Goal: Transaction & Acquisition: Purchase product/service

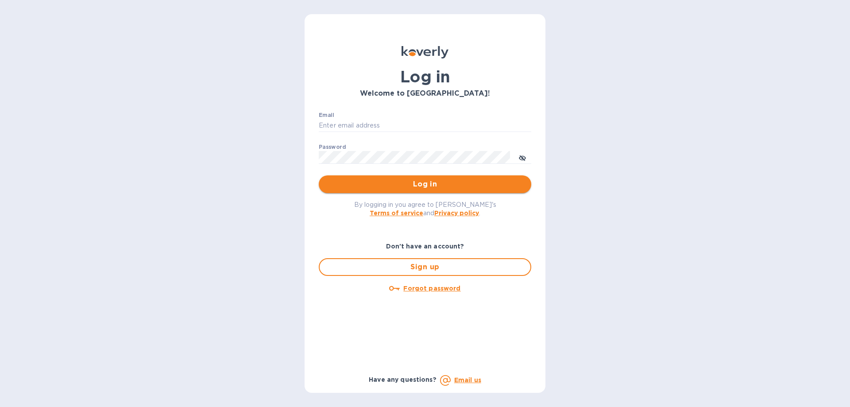
type input "ofs@ecs.one"
click at [453, 178] on button "Log in" at bounding box center [425, 184] width 213 height 18
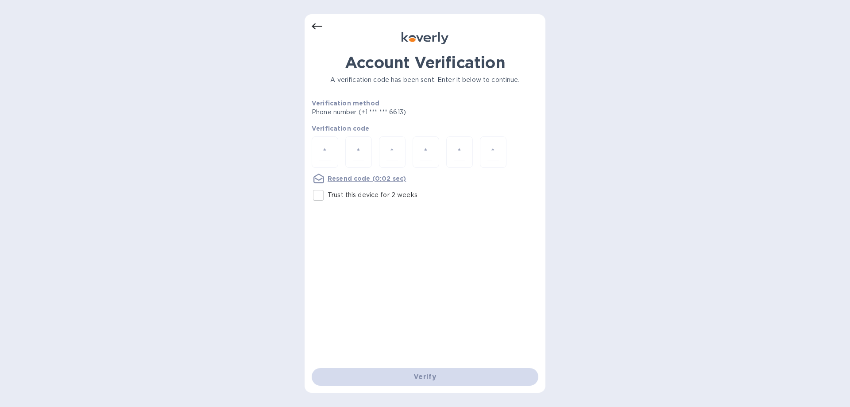
click at [459, 104] on p "Verification method" at bounding box center [393, 103] width 162 height 9
click at [324, 155] on input "number" at bounding box center [325, 152] width 12 height 16
paste input "4"
type input "4"
type input "8"
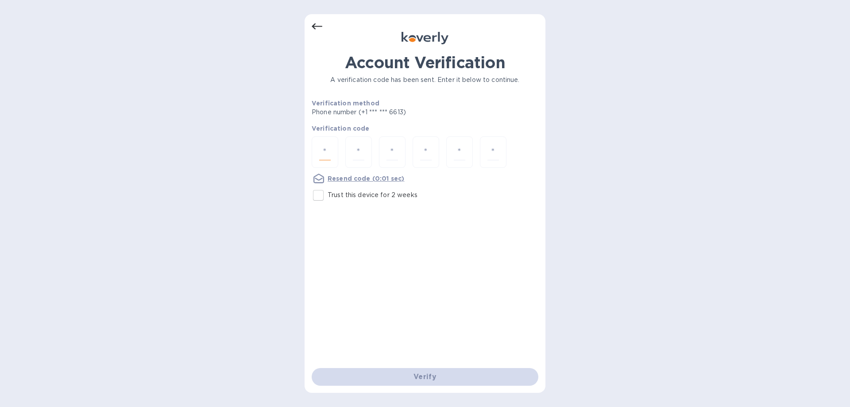
type input "4"
type input "2"
type input "3"
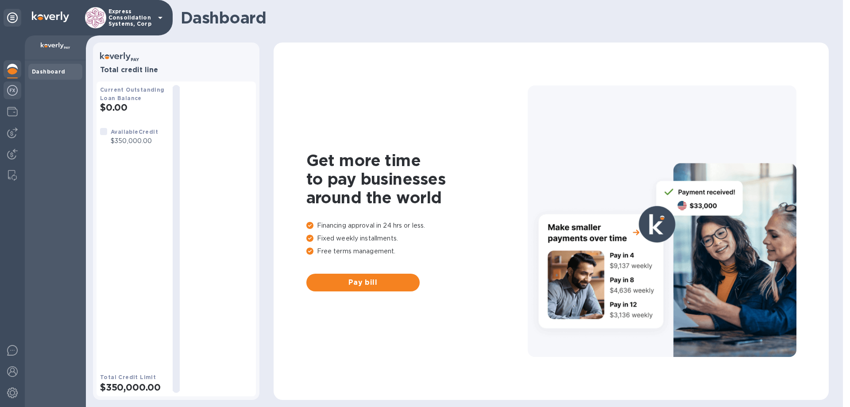
click at [15, 87] on img at bounding box center [12, 90] width 11 height 11
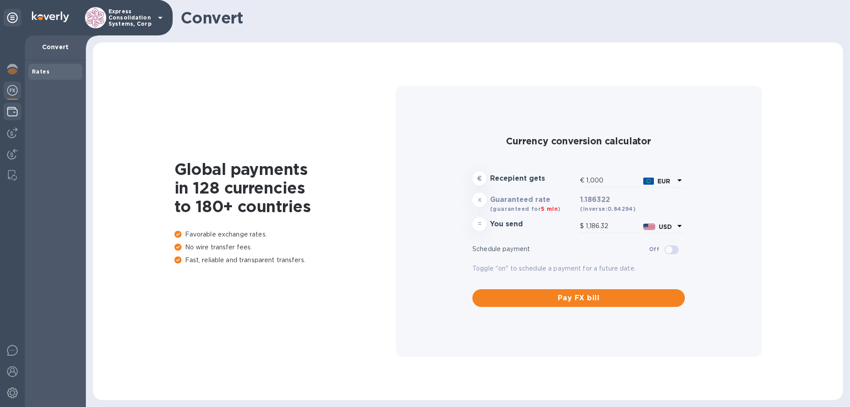
click at [13, 116] on img at bounding box center [12, 111] width 11 height 11
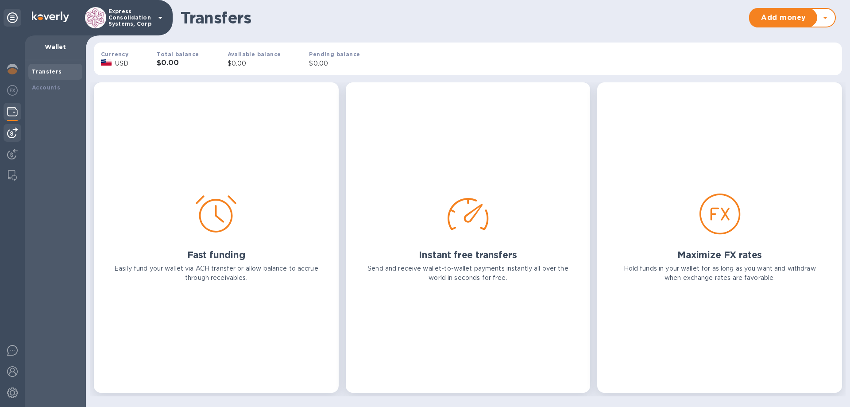
click at [12, 138] on div at bounding box center [13, 133] width 18 height 18
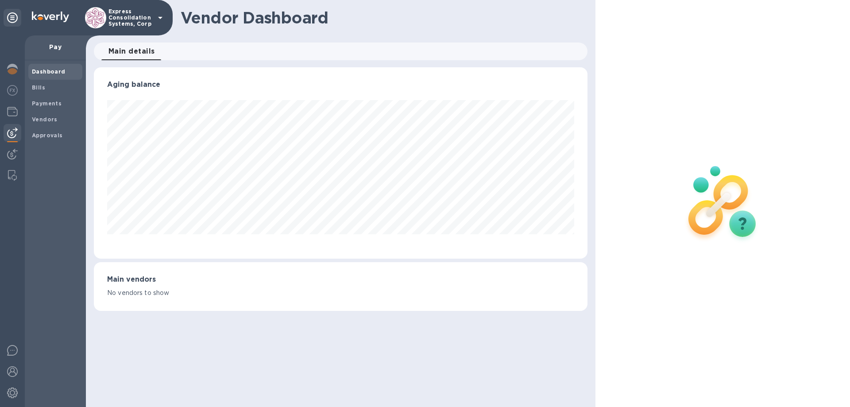
scroll to position [191, 493]
click at [12, 154] on img at bounding box center [12, 154] width 11 height 11
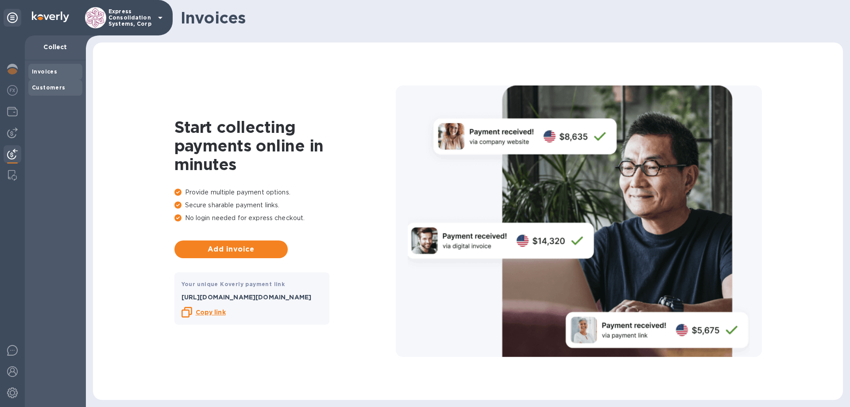
click at [47, 88] on b "Customers" at bounding box center [49, 87] width 34 height 7
click at [47, 72] on b "Invoices" at bounding box center [44, 71] width 25 height 7
click at [49, 85] on b "Customers" at bounding box center [49, 87] width 34 height 7
click at [214, 311] on b "Copy link" at bounding box center [211, 312] width 30 height 7
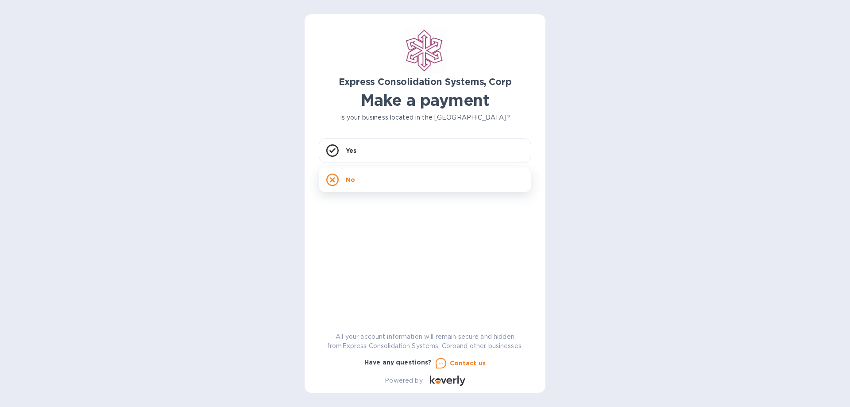
click at [443, 186] on div "No" at bounding box center [425, 179] width 213 height 25
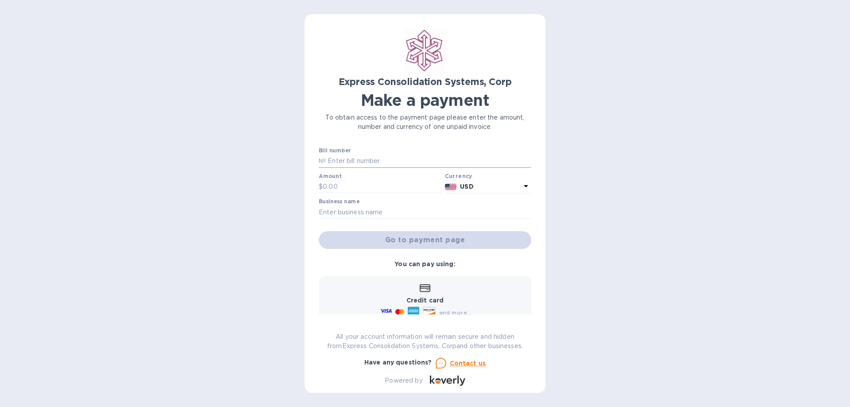
click at [381, 163] on input "text" at bounding box center [428, 161] width 205 height 13
type input "123456"
type input "100"
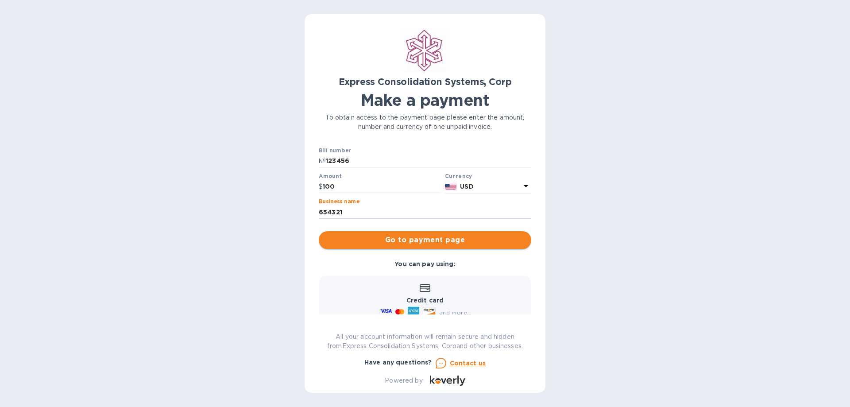
type input "654321"
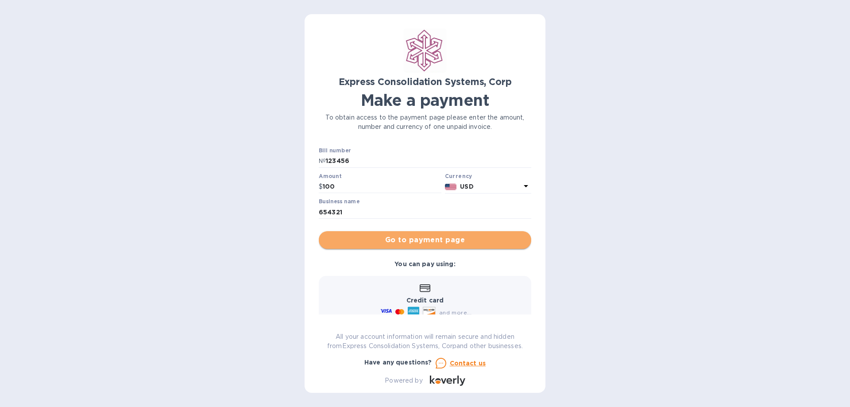
click at [439, 240] on span "Go to payment page" at bounding box center [425, 240] width 198 height 11
